Goal: Navigation & Orientation: Find specific page/section

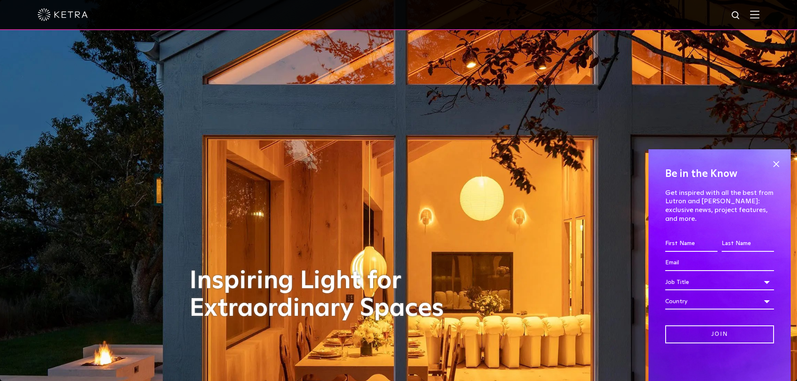
drag, startPoint x: 779, startPoint y: 167, endPoint x: 754, endPoint y: 26, distance: 143.2
click at [778, 167] on span at bounding box center [776, 164] width 13 height 13
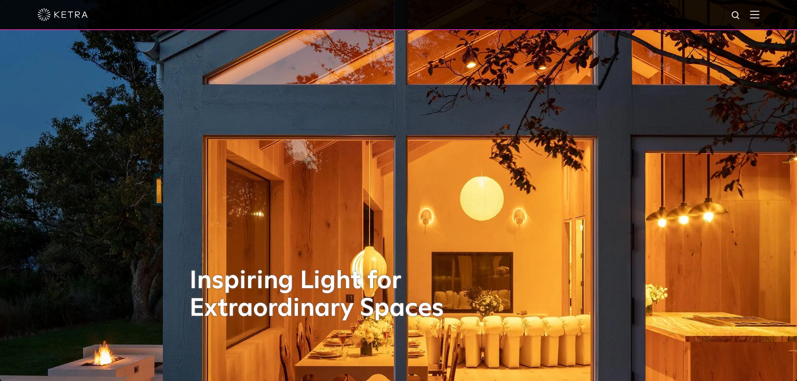
click at [759, 15] on img at bounding box center [754, 14] width 9 height 8
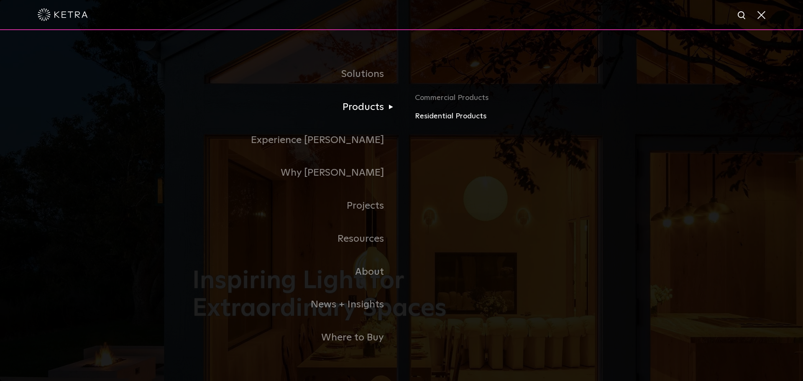
click at [453, 119] on link "Residential Products" at bounding box center [513, 116] width 196 height 12
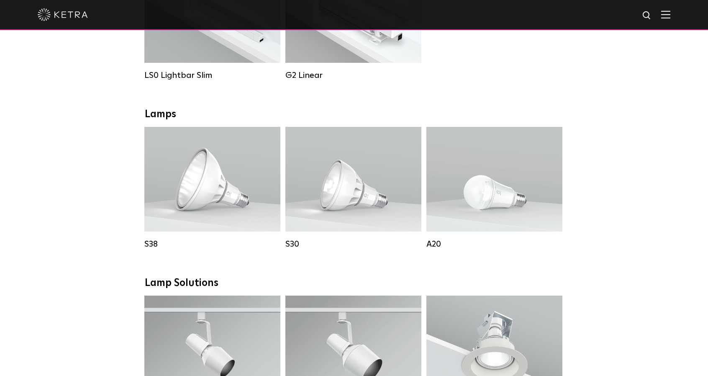
scroll to position [335, 0]
